Goal: Task Accomplishment & Management: Use online tool/utility

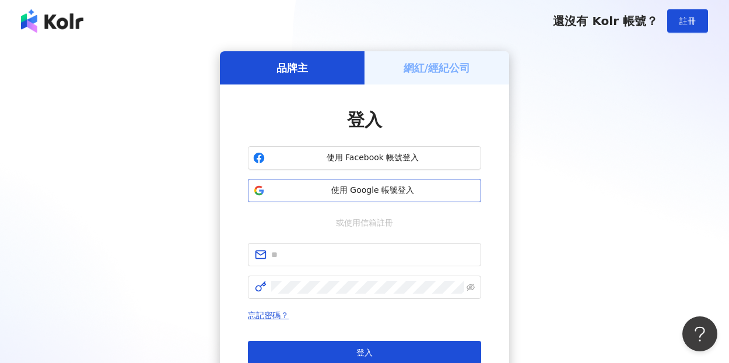
click at [381, 193] on span "使用 Google 帳號登入" at bounding box center [372, 191] width 206 height 12
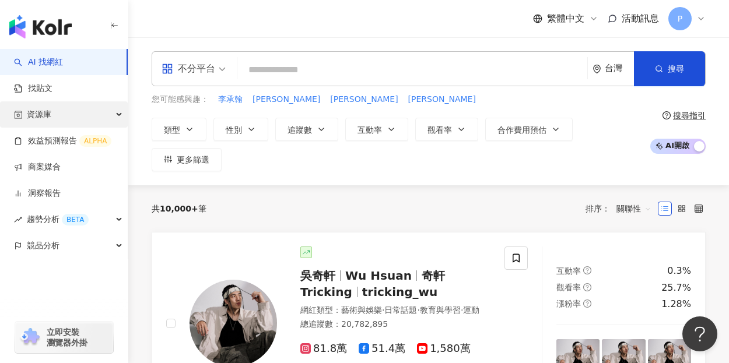
click at [58, 117] on div "資源庫" at bounding box center [64, 114] width 128 height 26
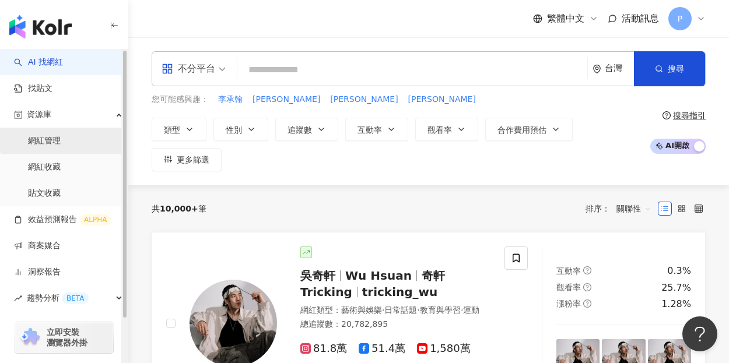
click at [59, 145] on link "網紅管理" at bounding box center [44, 141] width 33 height 12
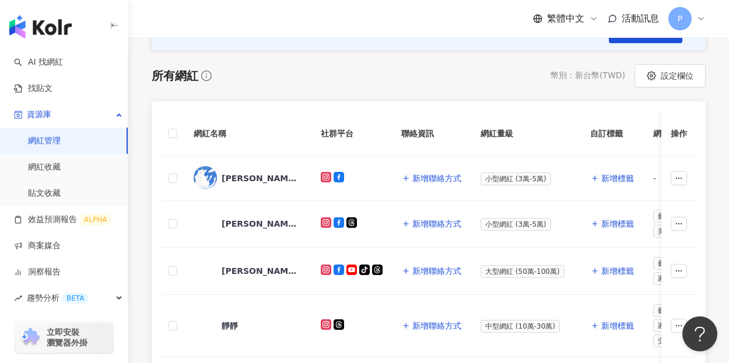
scroll to position [175, 0]
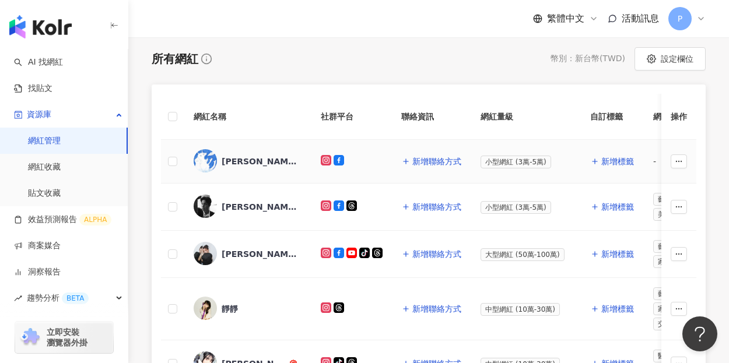
click at [248, 159] on span "[PERSON_NAME]" at bounding box center [260, 162] width 76 height 12
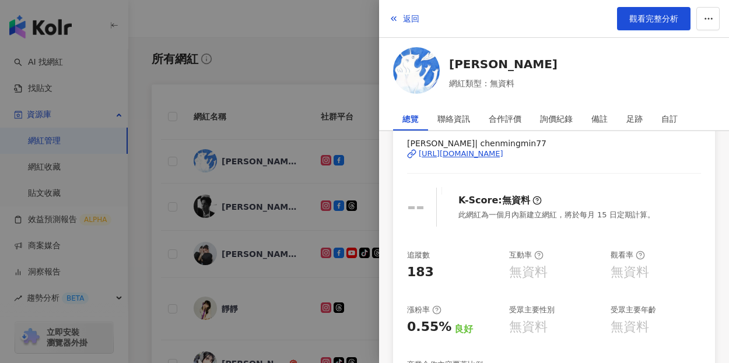
scroll to position [0, 0]
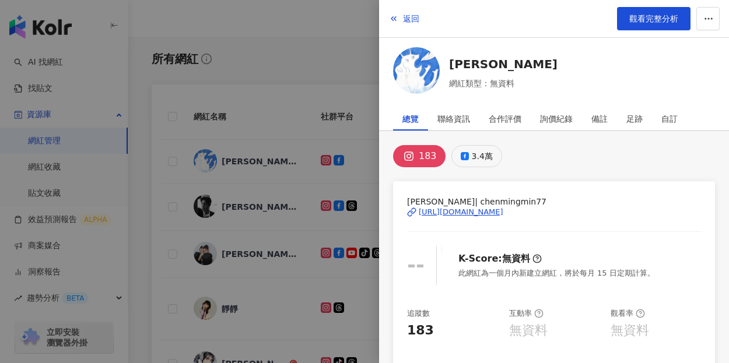
click at [472, 157] on div "3.4萬" at bounding box center [482, 156] width 21 height 16
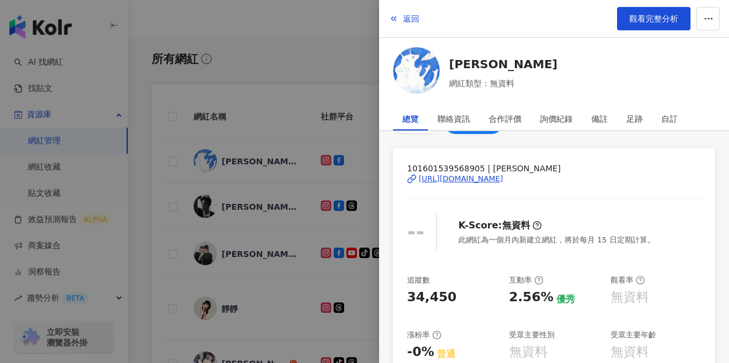
scroll to position [58, 0]
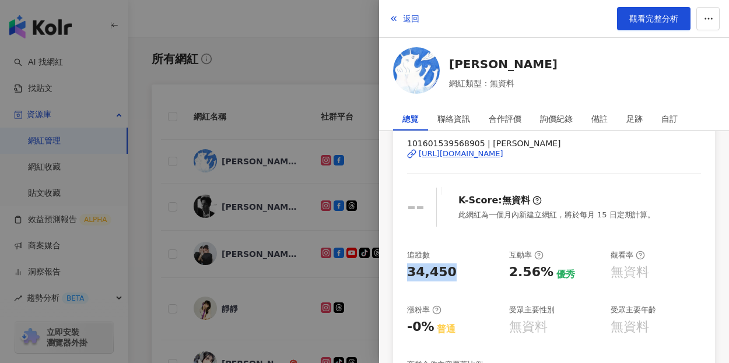
drag, startPoint x: 450, startPoint y: 276, endPoint x: 398, endPoint y: 272, distance: 52.0
click at [398, 272] on div "101601539568905 | [PERSON_NAME][URL][DOMAIN_NAME] -- K-Score : 無資料 此網紅為一個月內新建立網…" at bounding box center [554, 307] width 322 height 369
copy div "34,450"
